Goal: Find specific page/section: Find specific page/section

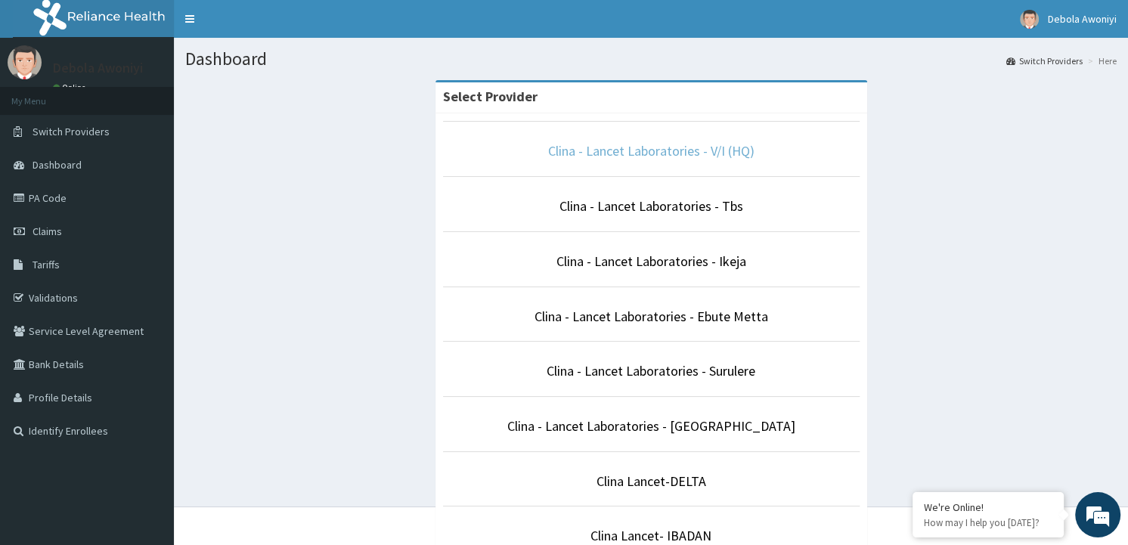
click at [676, 151] on link "Clina - Lancet Laboratories - V/I (HQ)" at bounding box center [651, 150] width 206 height 17
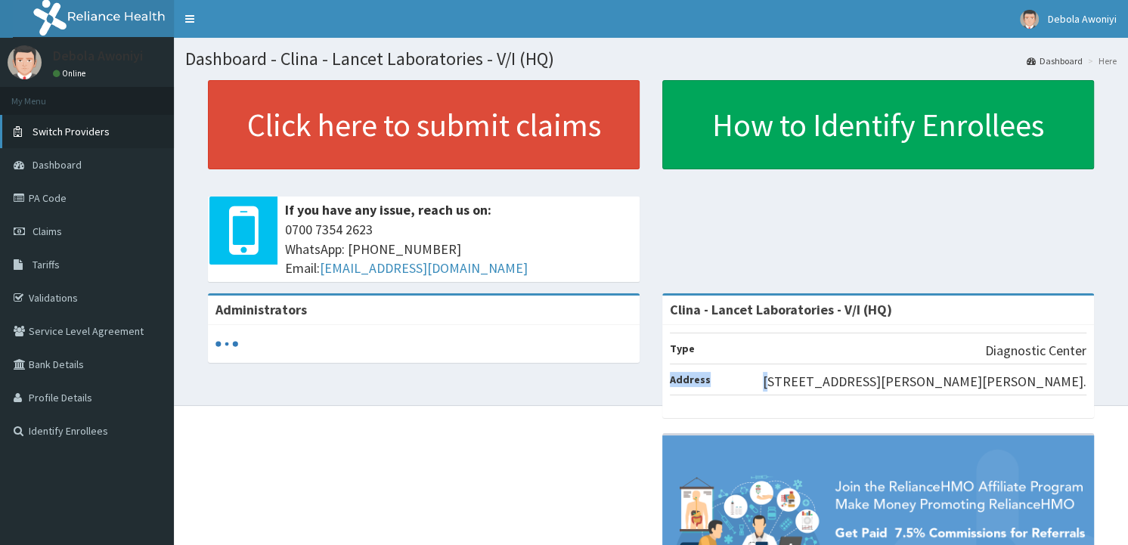
drag, startPoint x: 85, startPoint y: 138, endPoint x: 143, endPoint y: 26, distance: 125.5
click at [85, 136] on span "Switch Providers" at bounding box center [71, 132] width 77 height 14
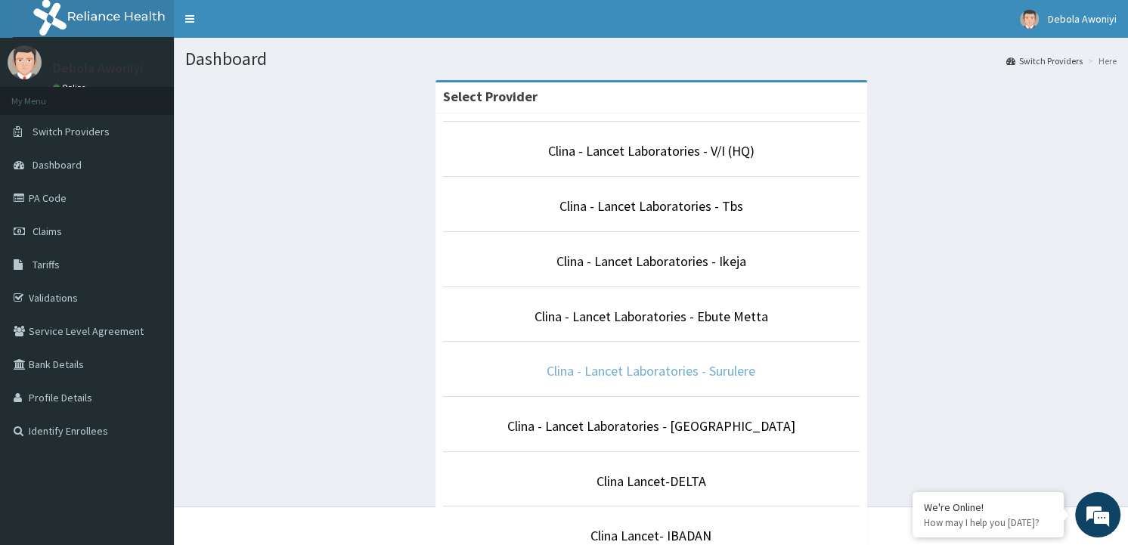
click at [654, 371] on link "Clina - Lancet Laboratories - Surulere" at bounding box center [651, 370] width 209 height 17
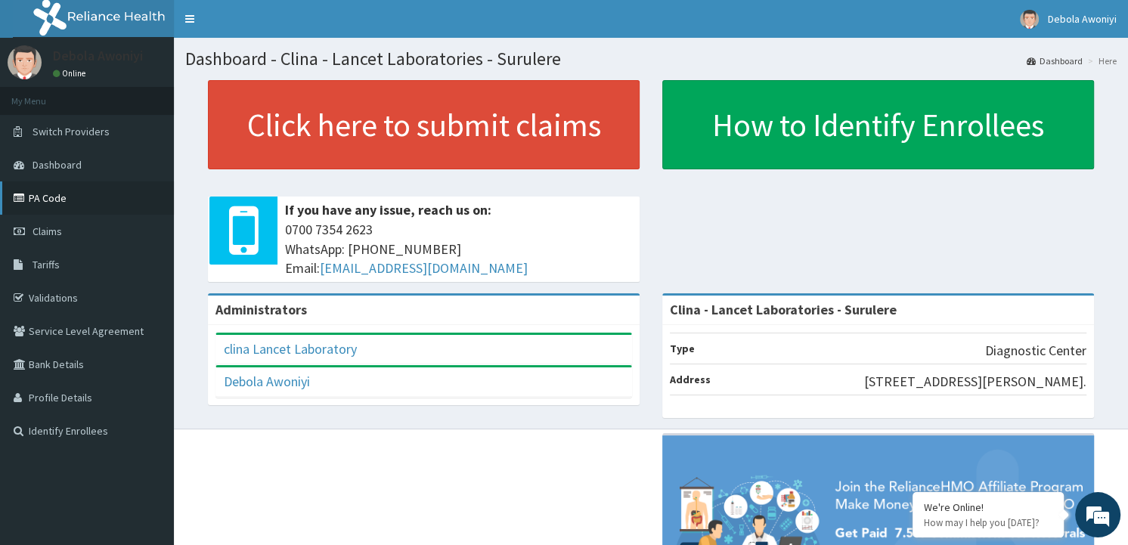
click at [41, 203] on link "PA Code" at bounding box center [87, 197] width 174 height 33
